Goal: Task Accomplishment & Management: Use online tool/utility

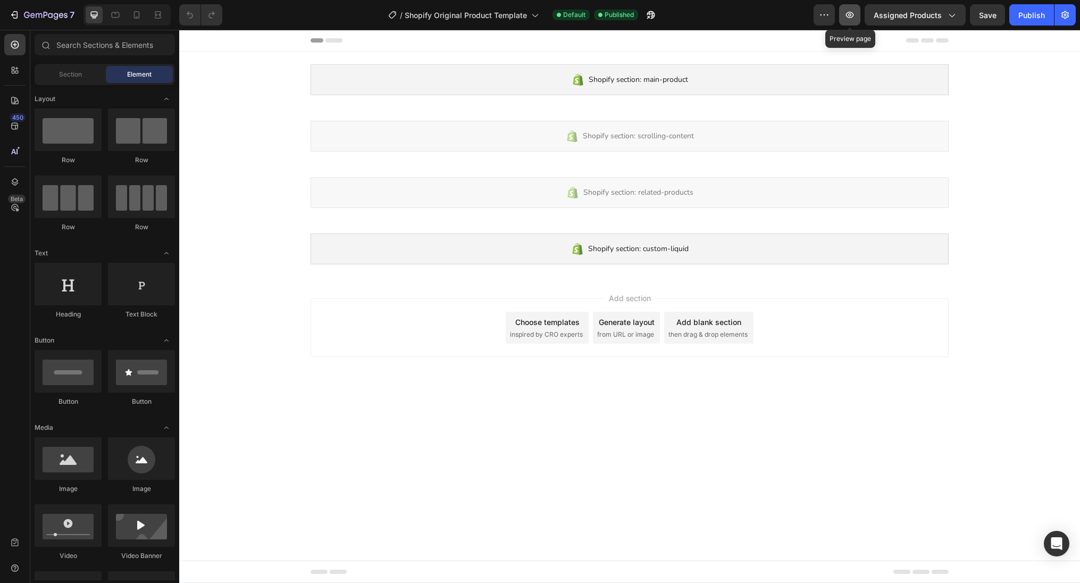
click at [857, 16] on button "button" at bounding box center [849, 14] width 21 height 21
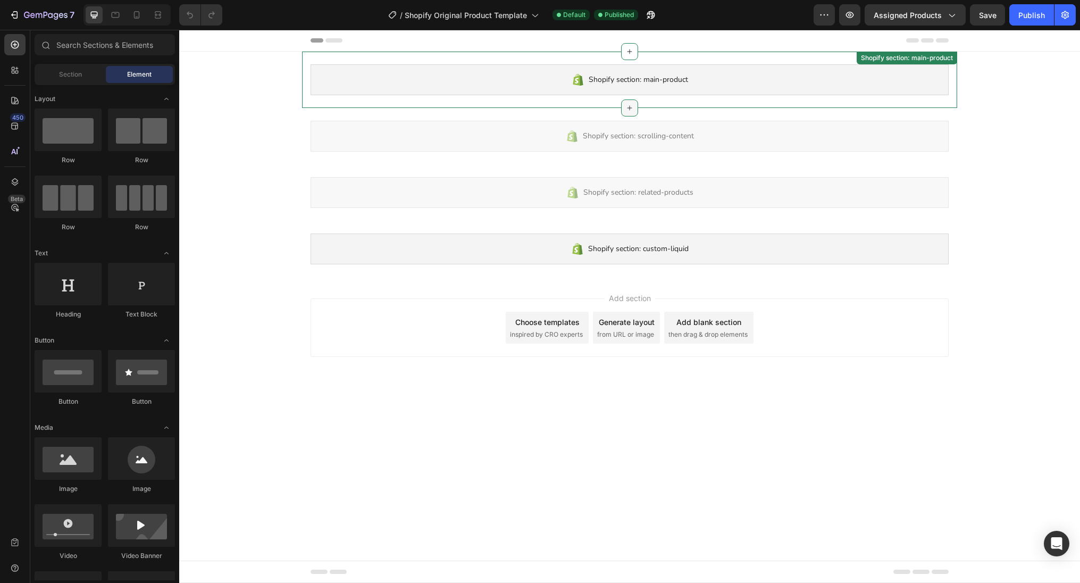
click at [628, 109] on icon at bounding box center [629, 108] width 9 height 9
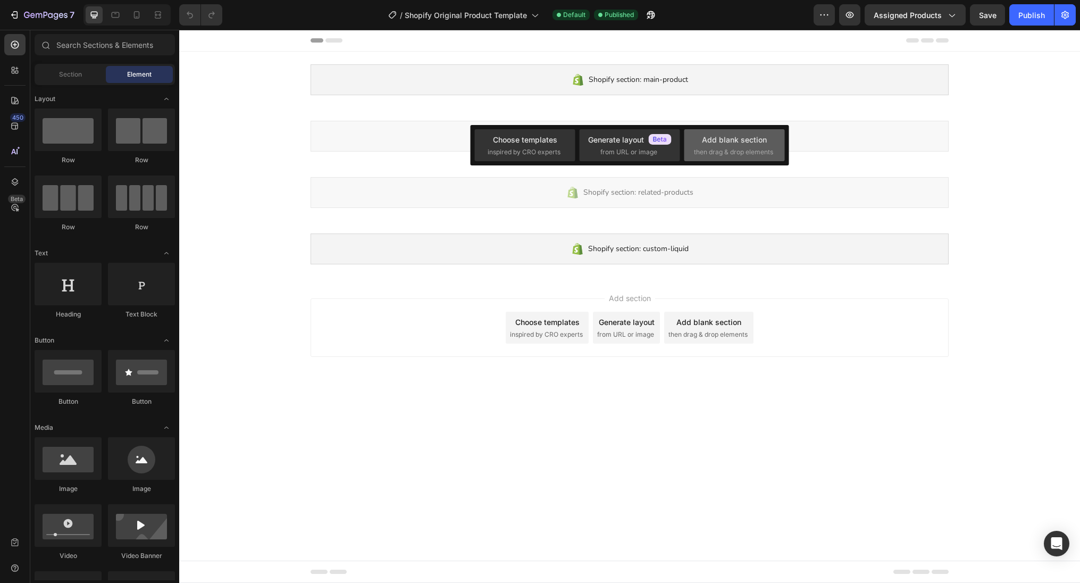
click at [712, 148] on span "then drag & drop elements" at bounding box center [733, 152] width 79 height 10
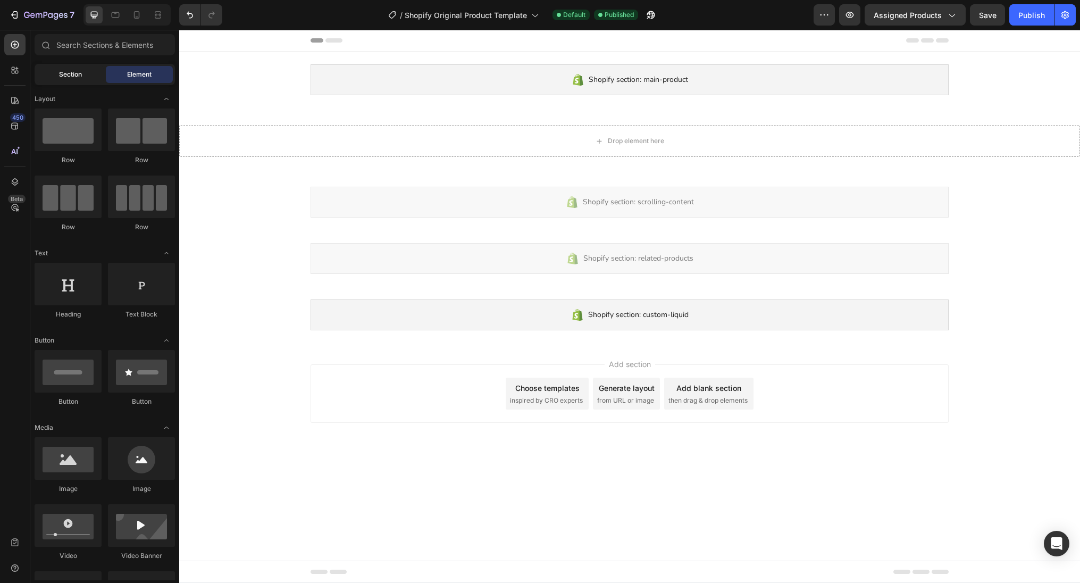
click at [59, 72] on span "Section" at bounding box center [70, 75] width 23 height 10
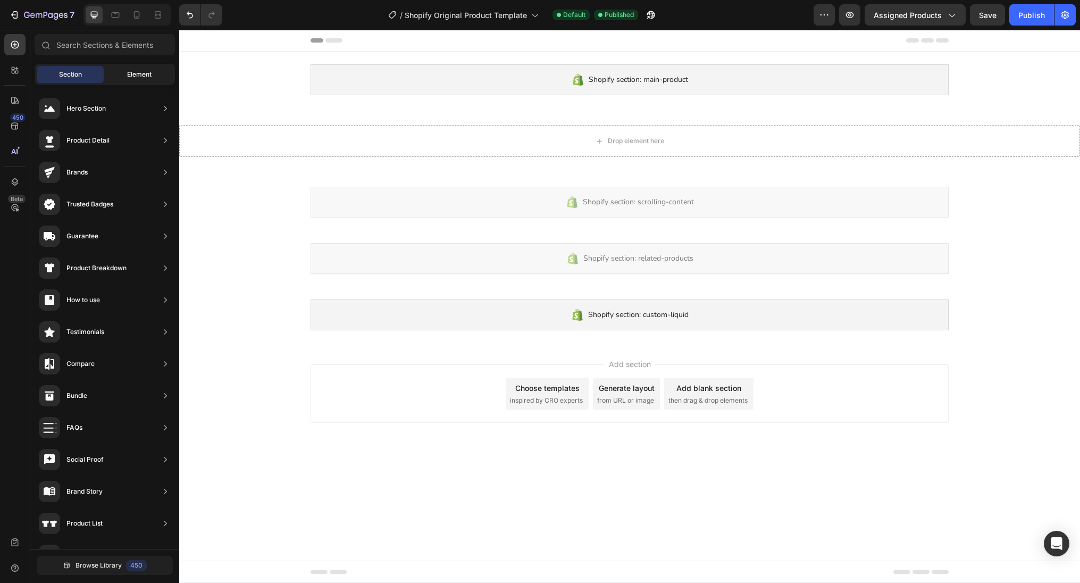
click at [126, 76] on div "Element" at bounding box center [139, 74] width 67 height 17
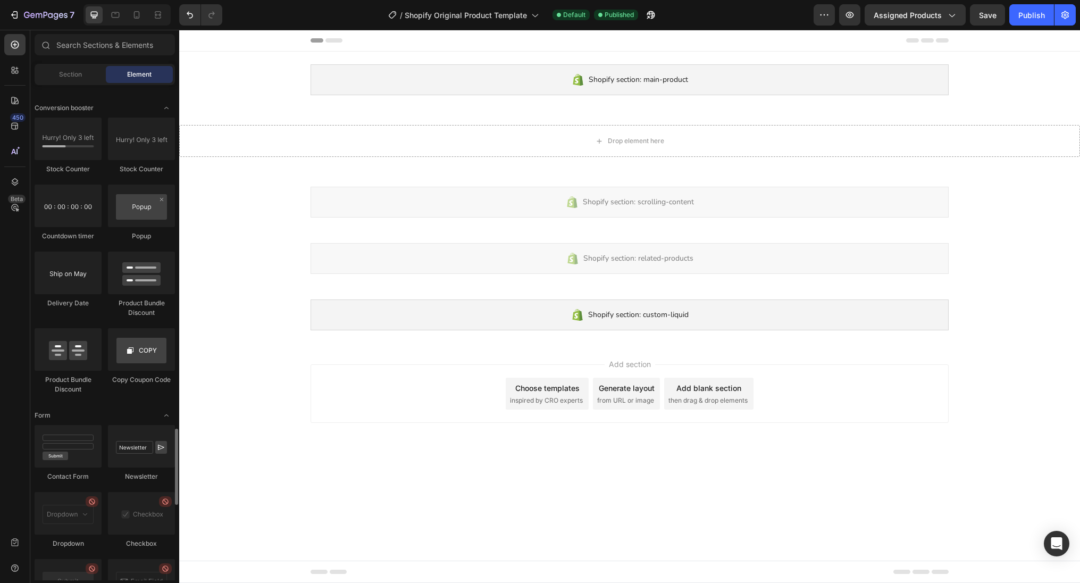
scroll to position [2185, 0]
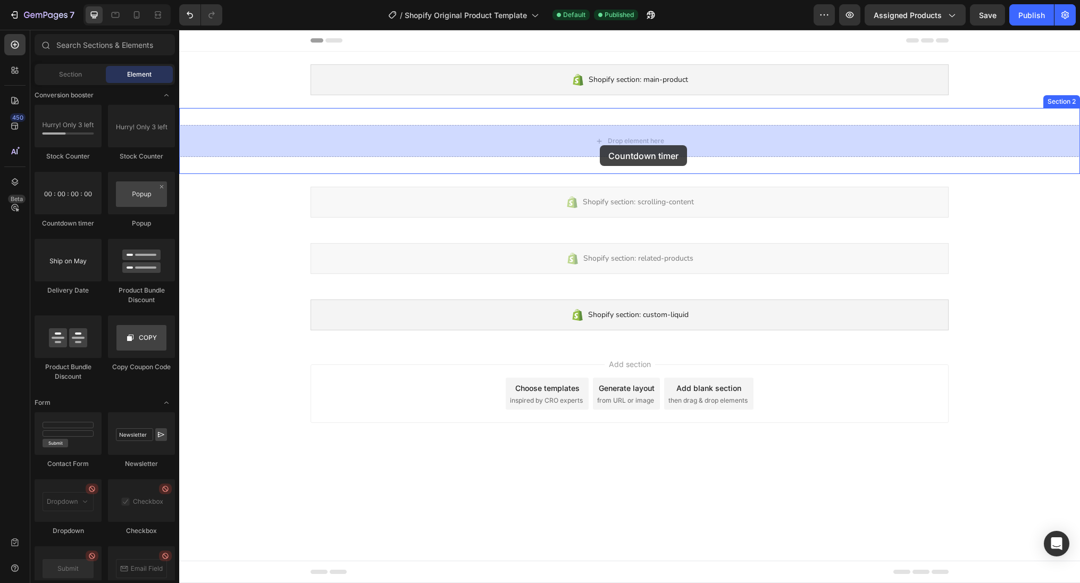
drag, startPoint x: 251, startPoint y: 228, endPoint x: 600, endPoint y: 145, distance: 358.5
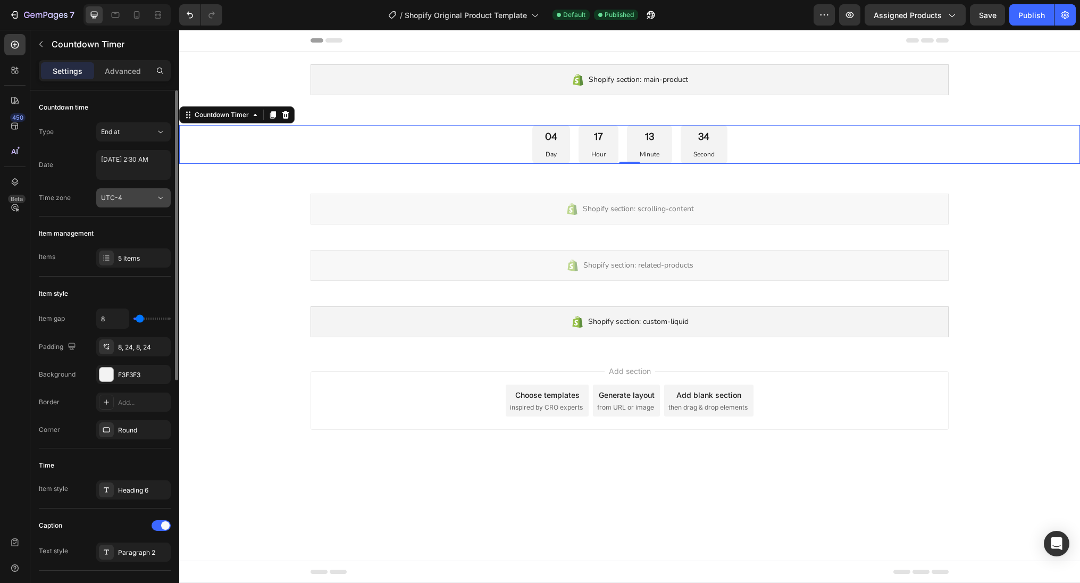
click at [163, 197] on icon at bounding box center [160, 198] width 11 height 11
click at [70, 196] on div "Time zone" at bounding box center [55, 198] width 32 height 10
click at [847, 22] on button "button" at bounding box center [849, 14] width 21 height 21
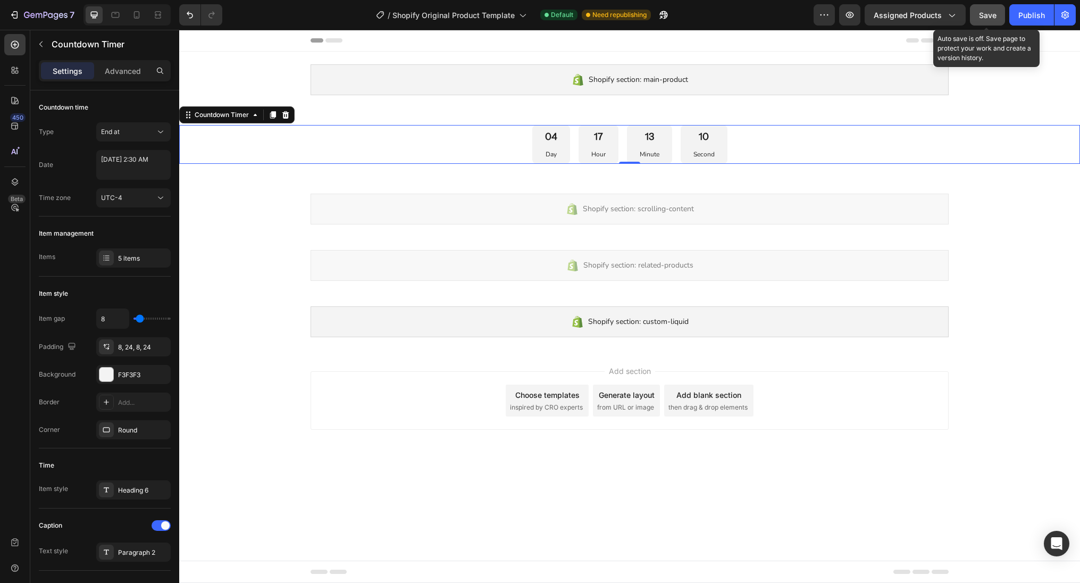
click at [988, 18] on span "Save" at bounding box center [988, 15] width 18 height 9
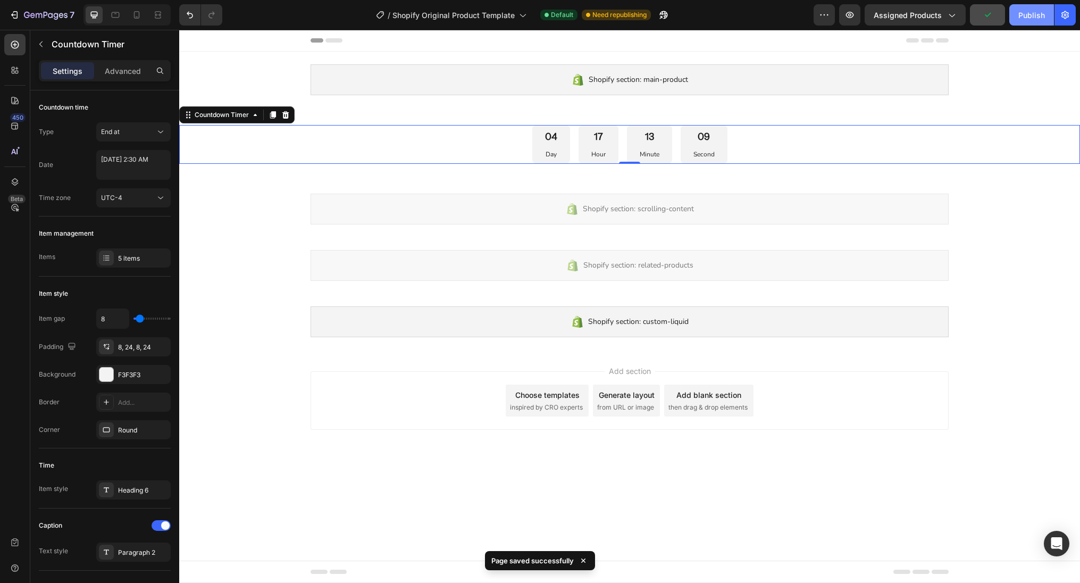
click at [1025, 17] on div "Publish" at bounding box center [1032, 15] width 27 height 11
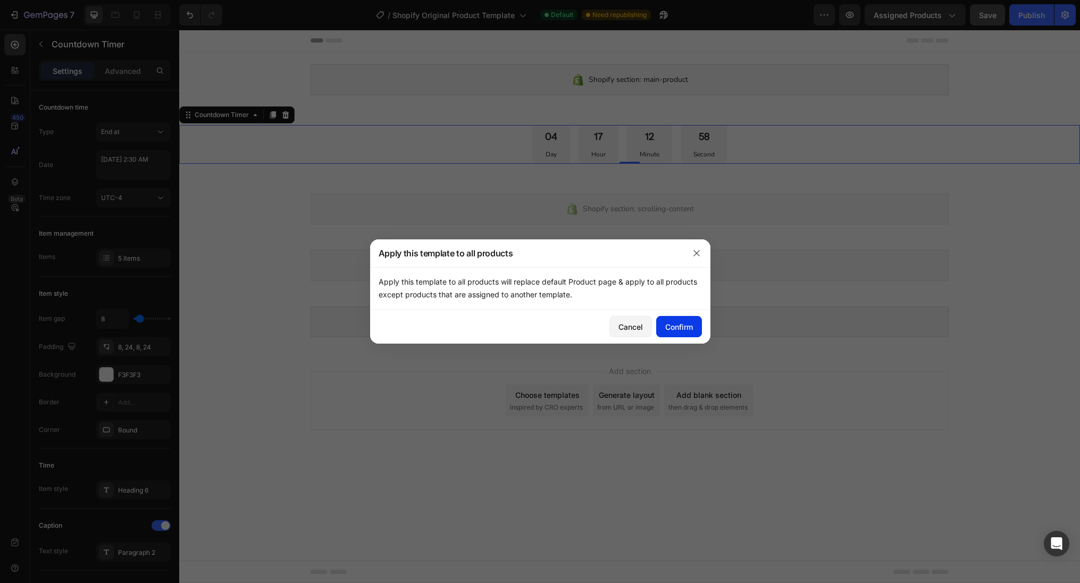
click at [685, 324] on div "Confirm" at bounding box center [679, 326] width 28 height 11
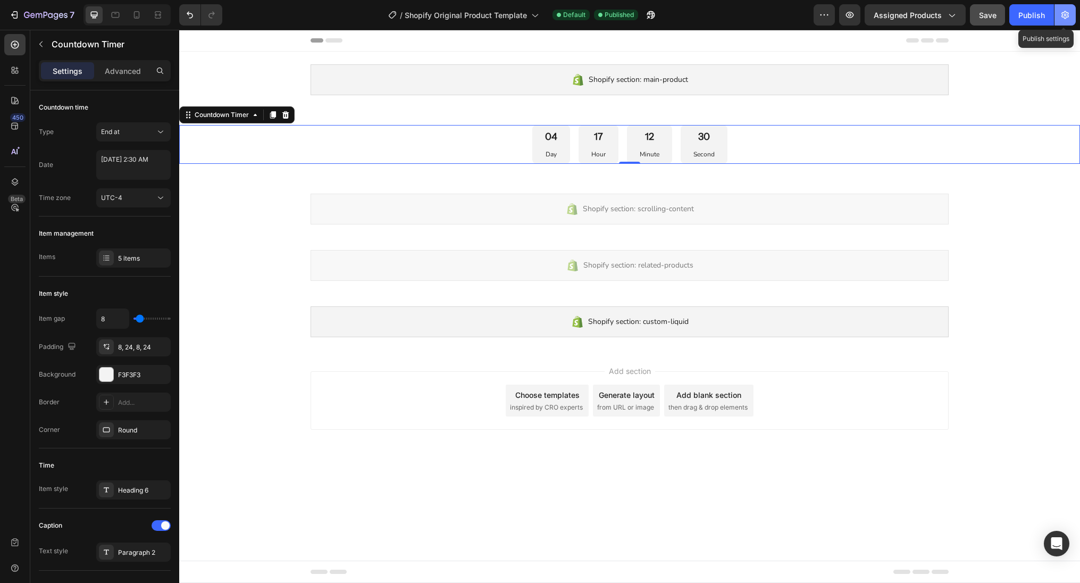
click at [1069, 14] on icon "button" at bounding box center [1065, 15] width 11 height 11
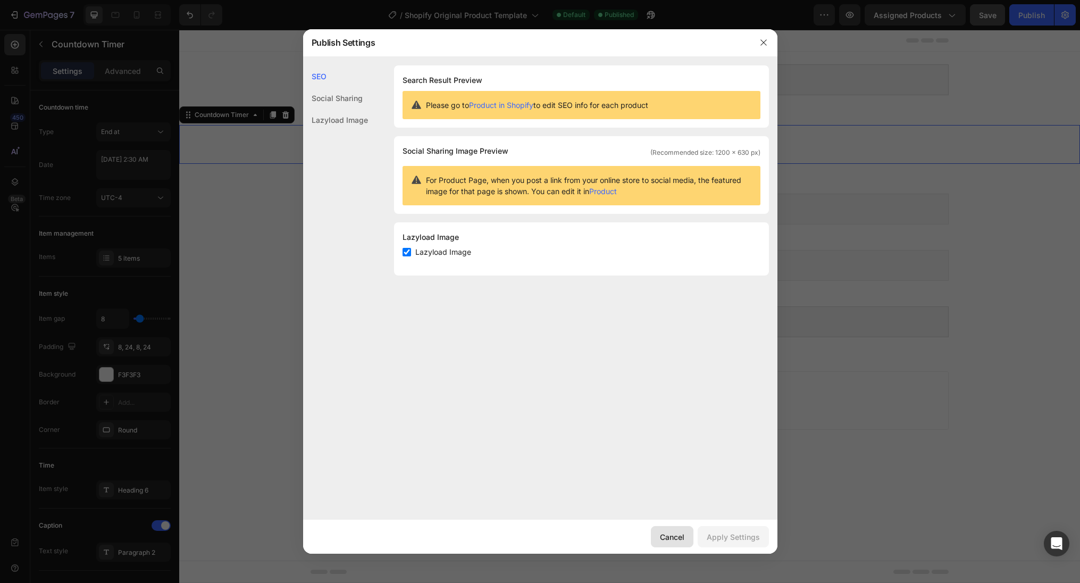
click at [679, 533] on div "Cancel" at bounding box center [672, 536] width 24 height 11
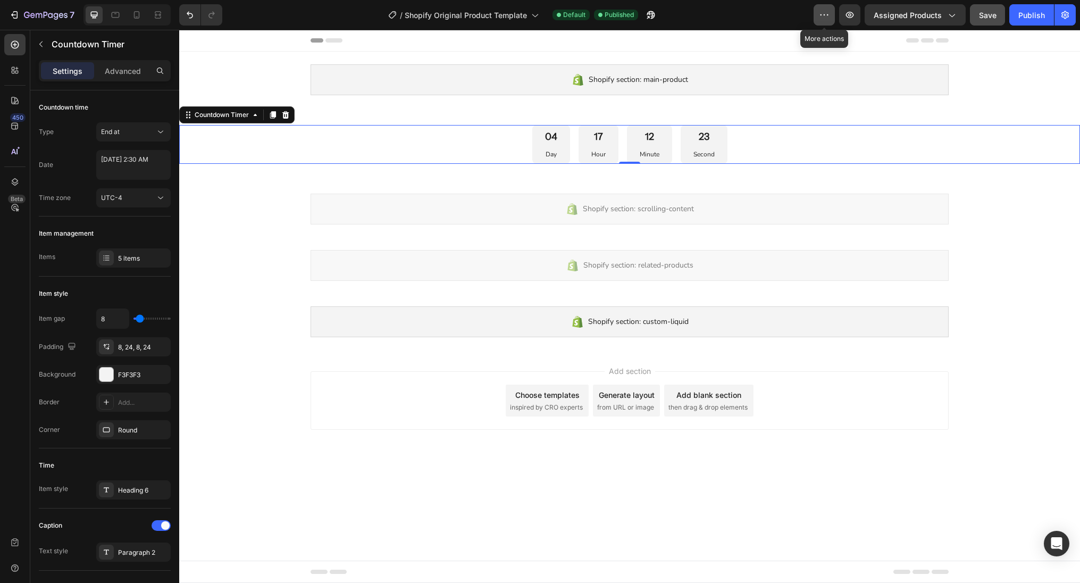
click at [823, 16] on icon "button" at bounding box center [824, 15] width 11 height 11
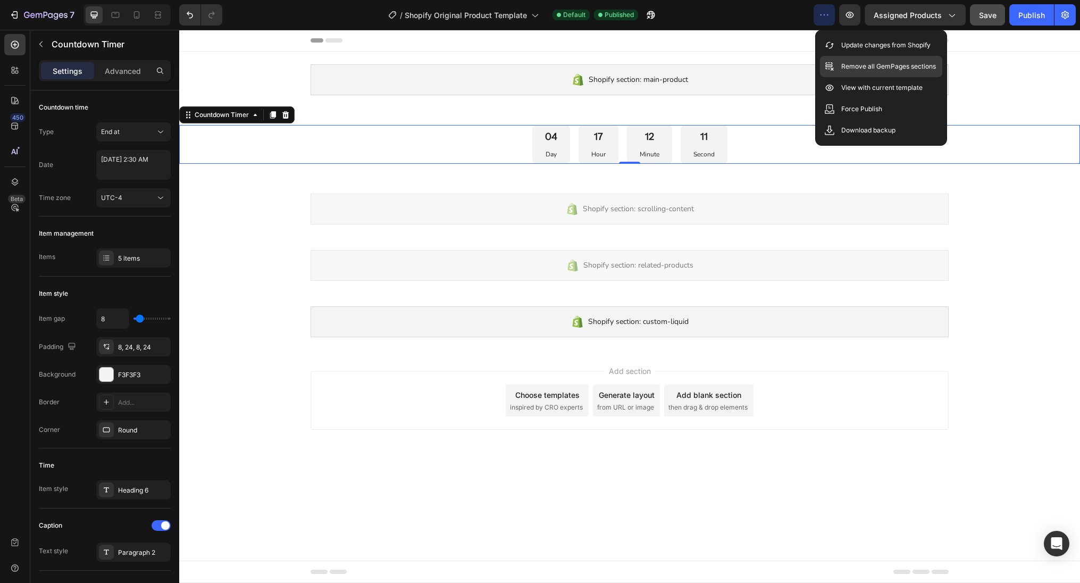
click at [840, 64] on div "Remove all GemPages sections" at bounding box center [881, 66] width 122 height 21
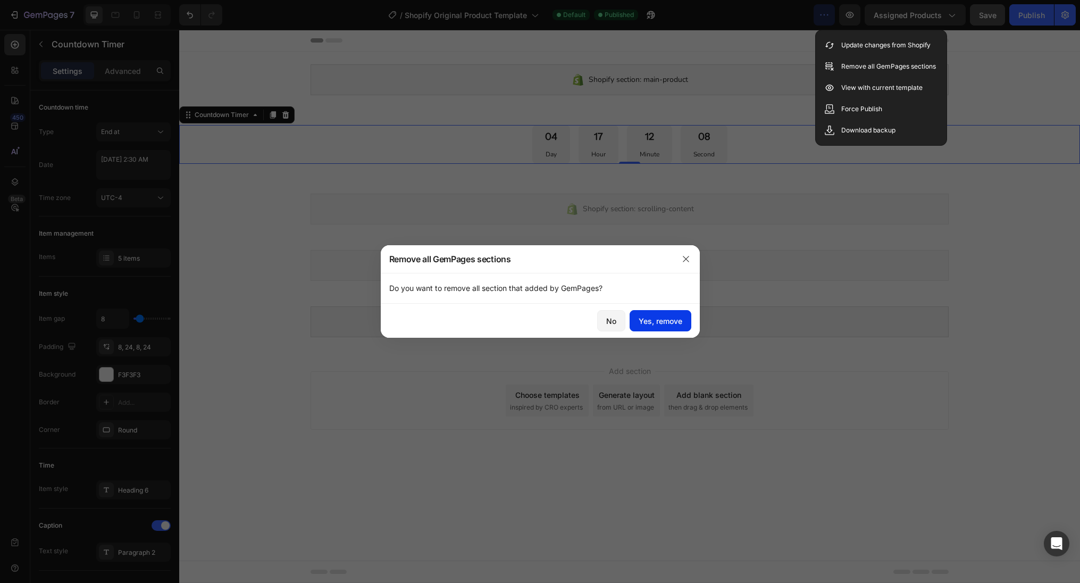
click at [680, 324] on div "Yes, remove" at bounding box center [661, 320] width 44 height 11
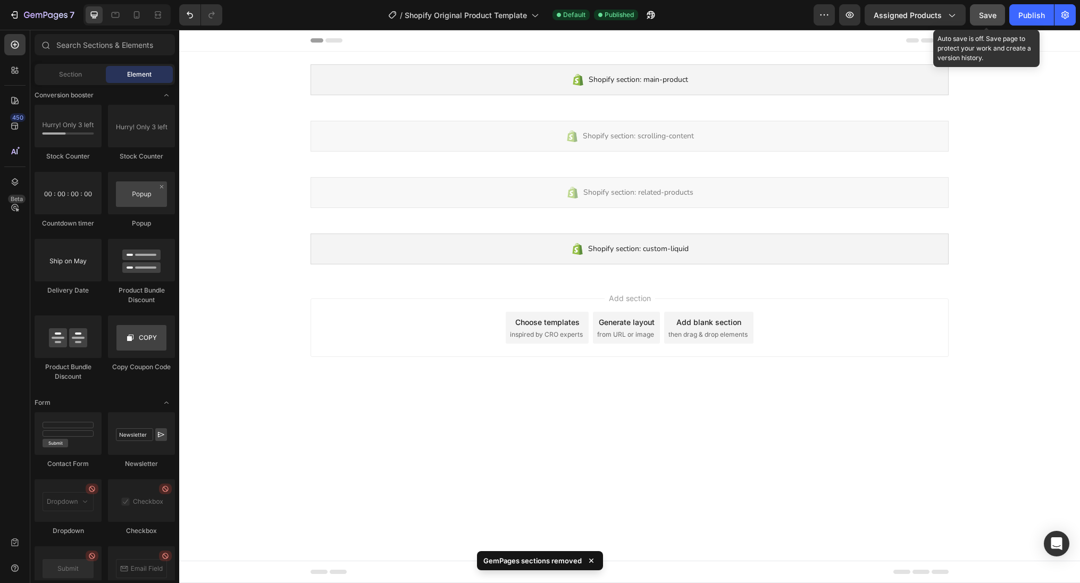
click at [983, 12] on span "Save" at bounding box center [988, 15] width 18 height 9
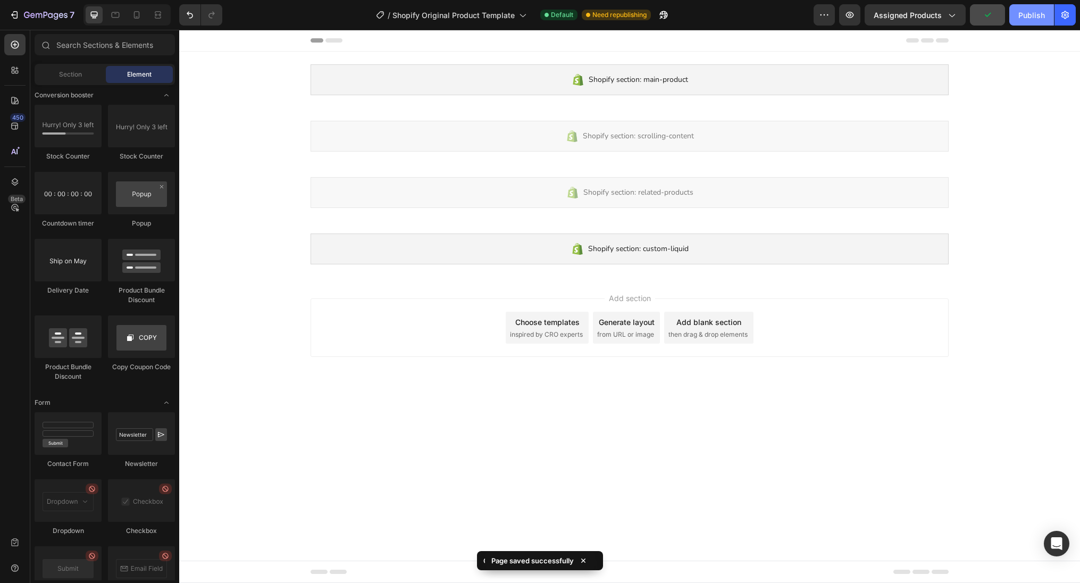
click at [1030, 12] on div "Publish" at bounding box center [1032, 15] width 27 height 11
